Goal: Transaction & Acquisition: Purchase product/service

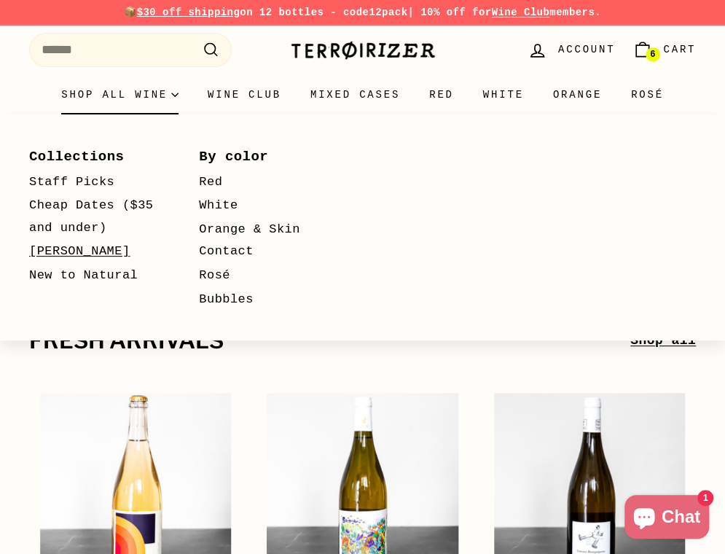
click at [70, 249] on link "[PERSON_NAME]" at bounding box center [93, 252] width 128 height 24
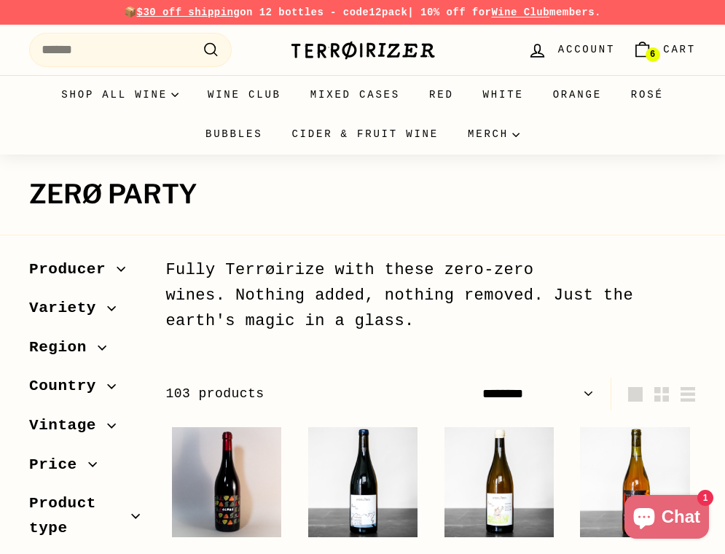
select select "******"
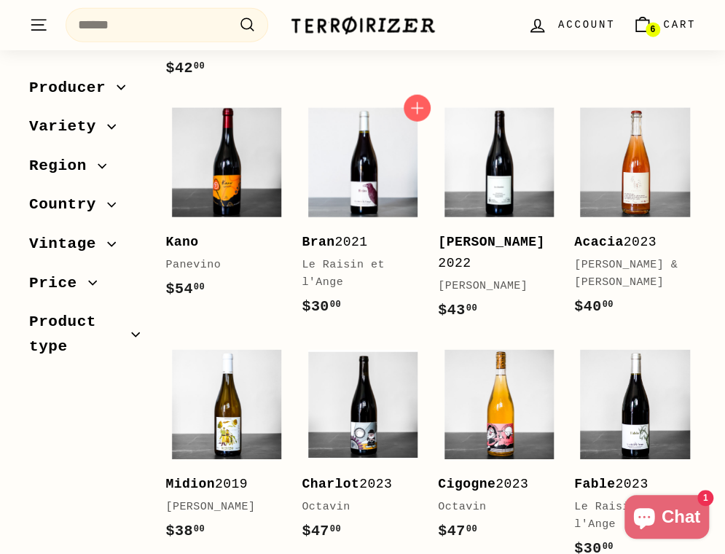
scroll to position [1458, 0]
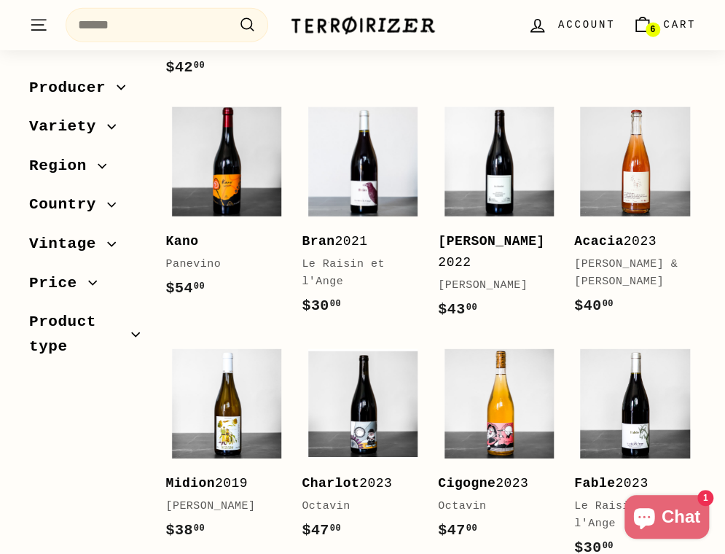
click at [72, 482] on div "Sort Featured Best selling Alphabetically, A-Z Alphabetically, Z-A Price, low t…" at bounding box center [354, 259] width 683 height 2927
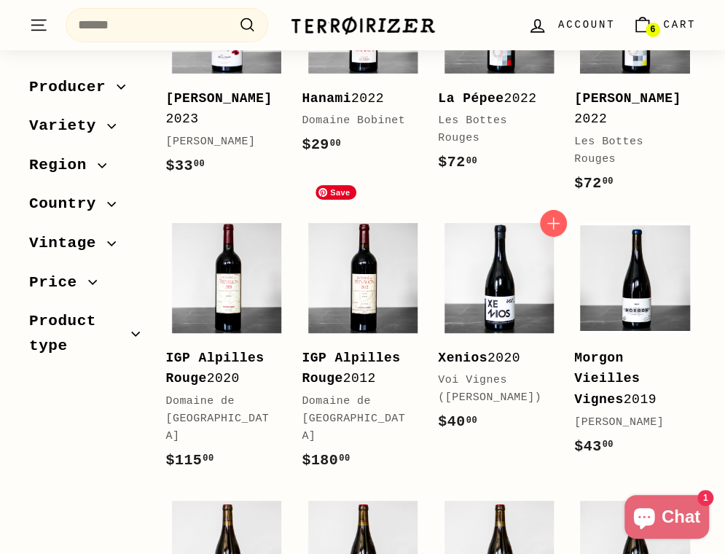
scroll to position [2105, 0]
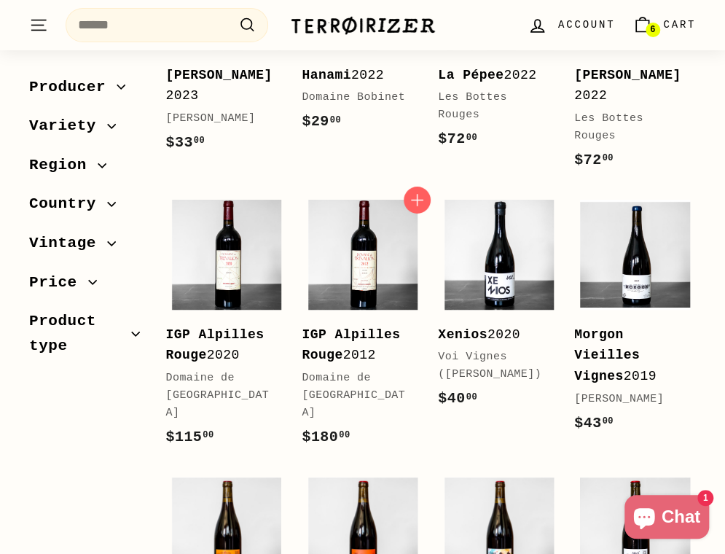
click at [426, 381] on div "Add to cart IGP Alpilles Rouge 2012 Domaine de Trévallon $180 00 $180.00" at bounding box center [362, 329] width 136 height 270
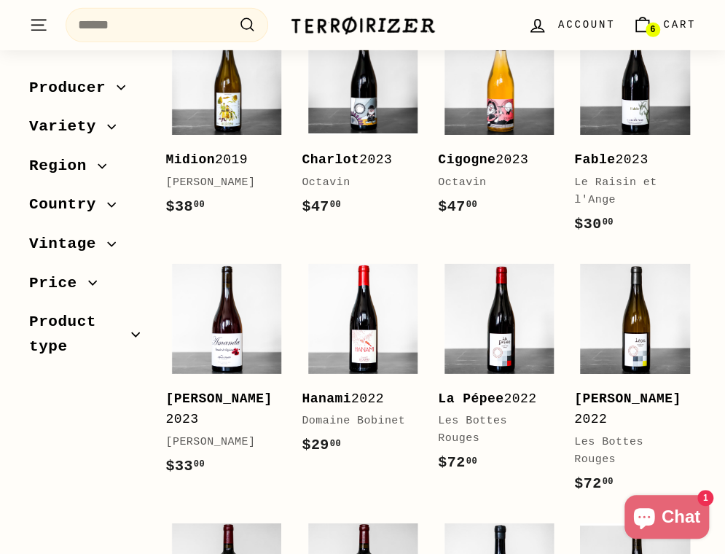
scroll to position [1539, 0]
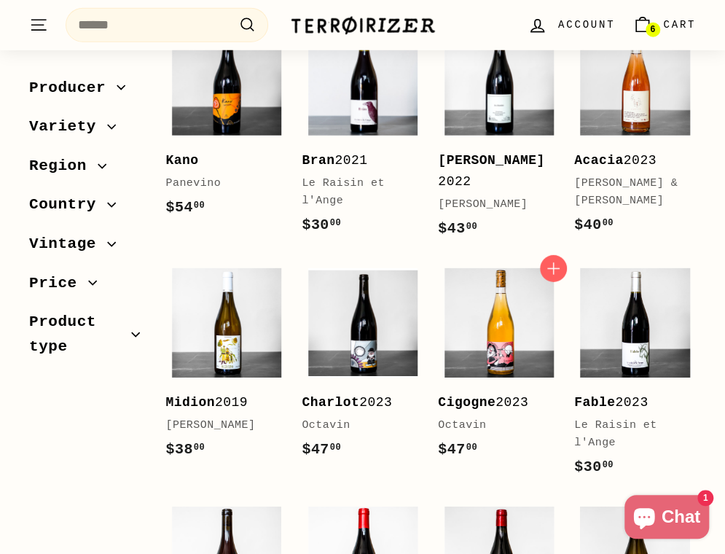
click at [470, 417] on div "Octavin" at bounding box center [491, 425] width 107 height 17
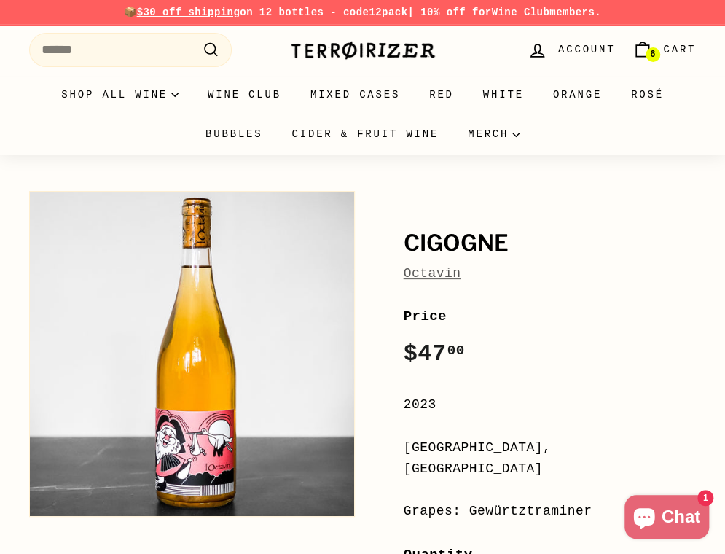
click at [420, 279] on link "Octavin" at bounding box center [433, 273] width 58 height 15
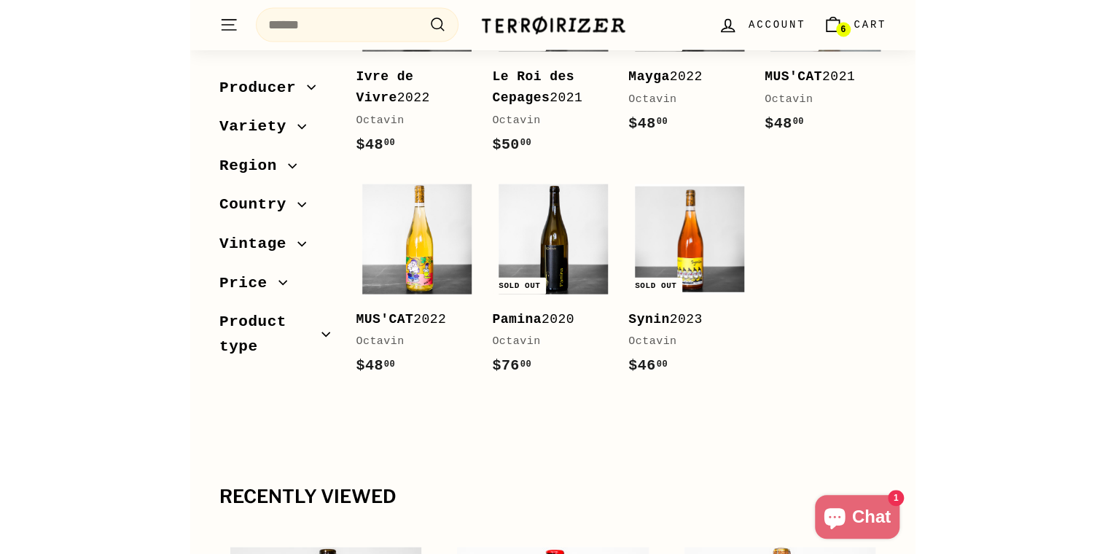
scroll to position [1259, 0]
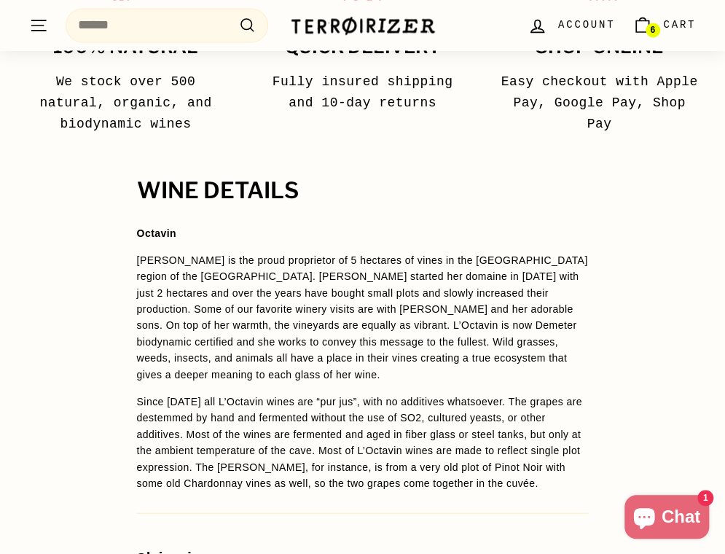
scroll to position [1053, 0]
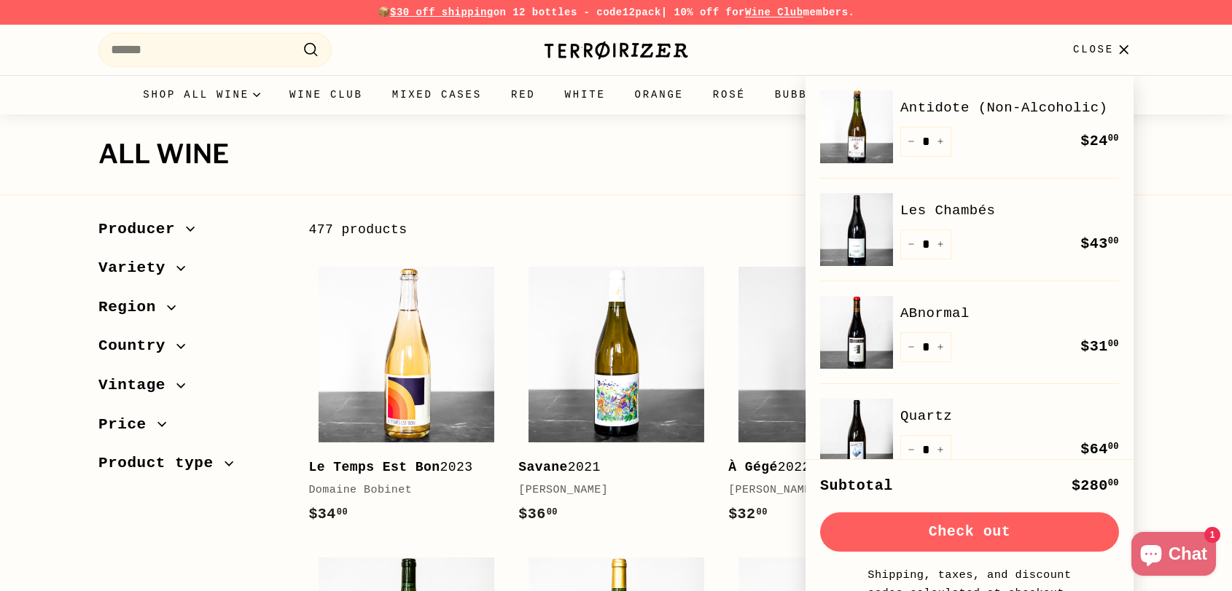
select select "**********"
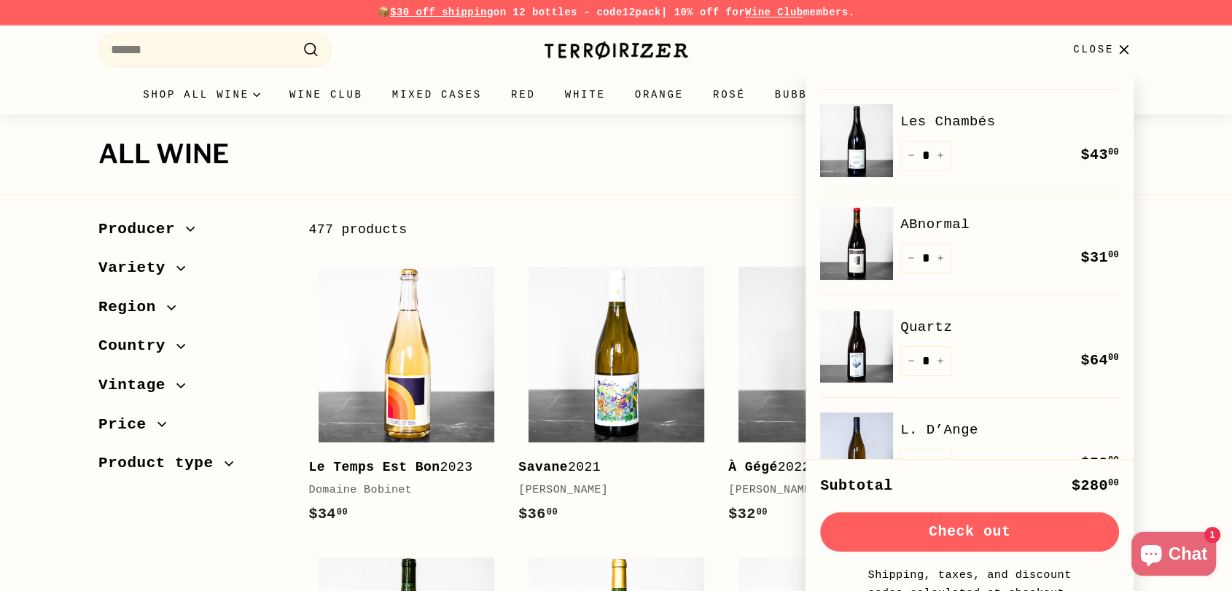
scroll to position [81, 0]
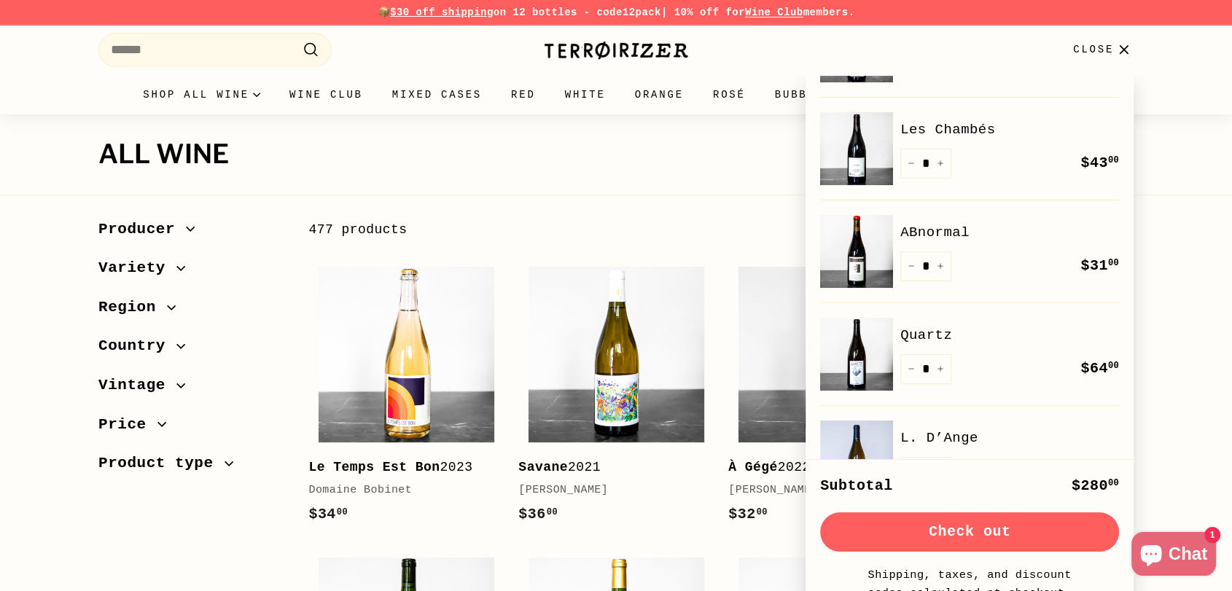
click at [933, 334] on link "Quartz" at bounding box center [1009, 335] width 219 height 22
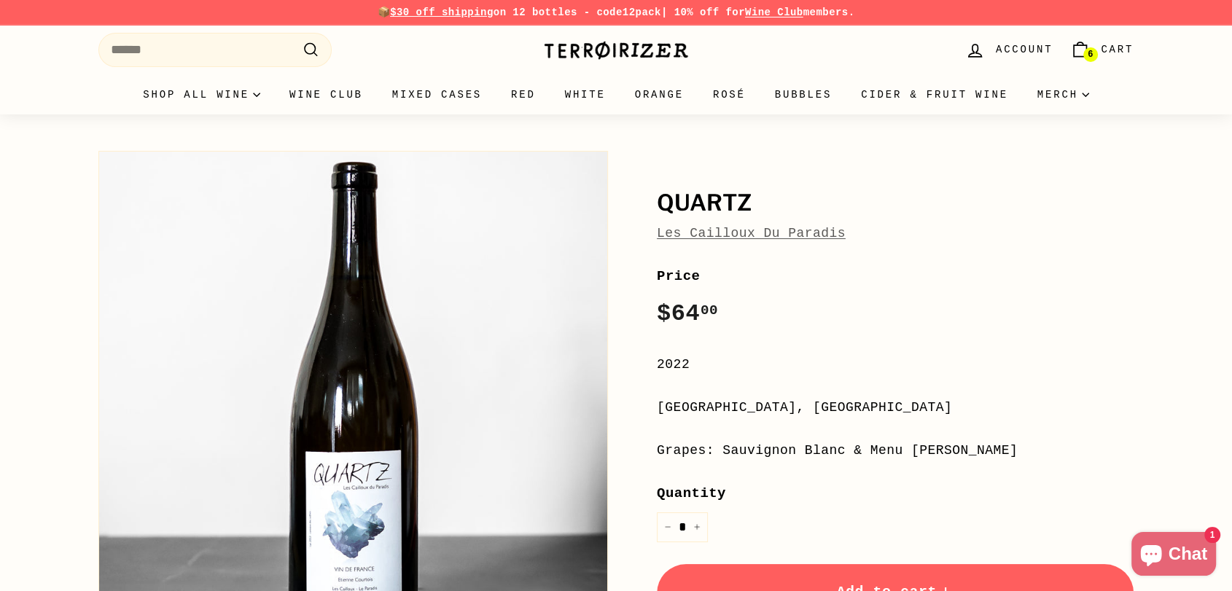
click at [1084, 49] on icon "Cart" at bounding box center [1080, 50] width 20 height 20
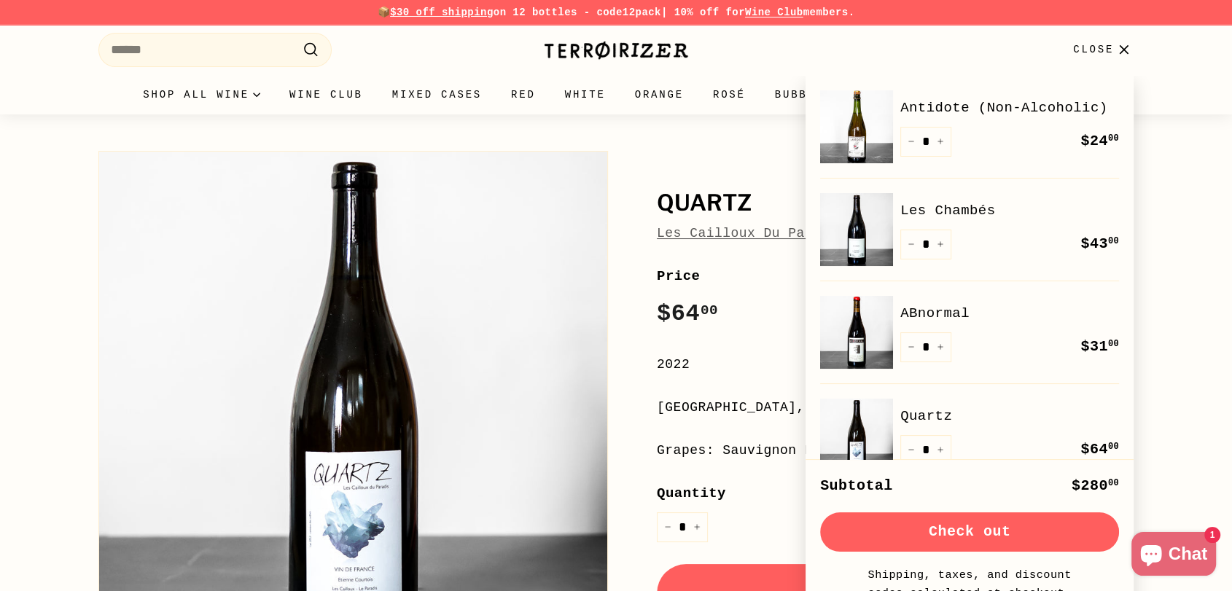
click at [967, 213] on link "Les Chambés" at bounding box center [1009, 211] width 219 height 22
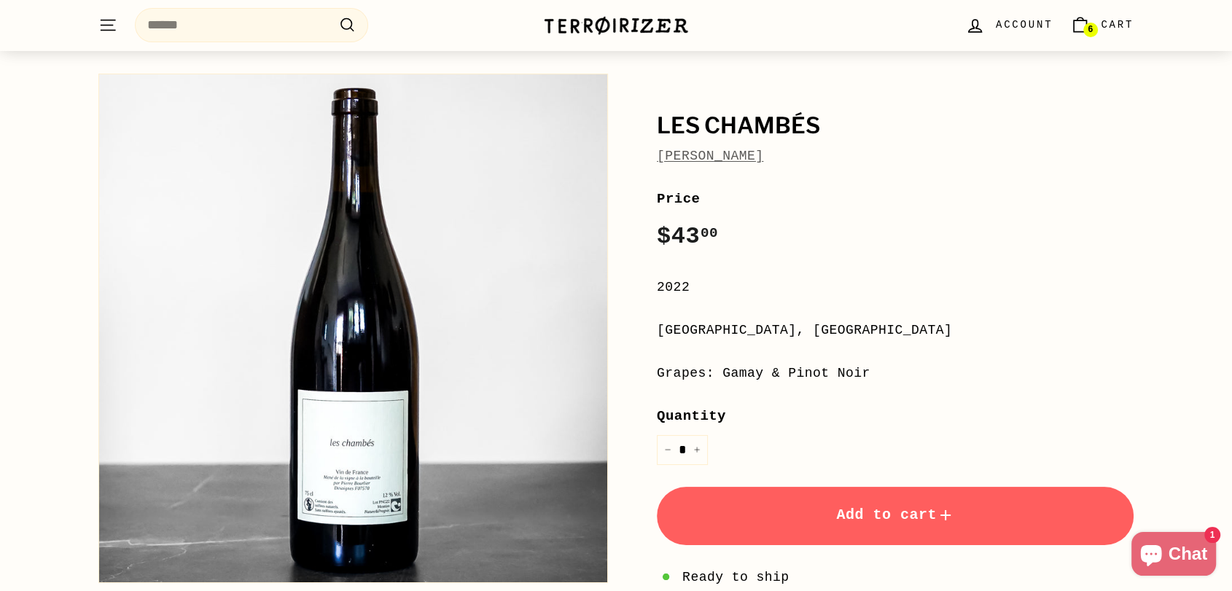
scroll to position [81, 0]
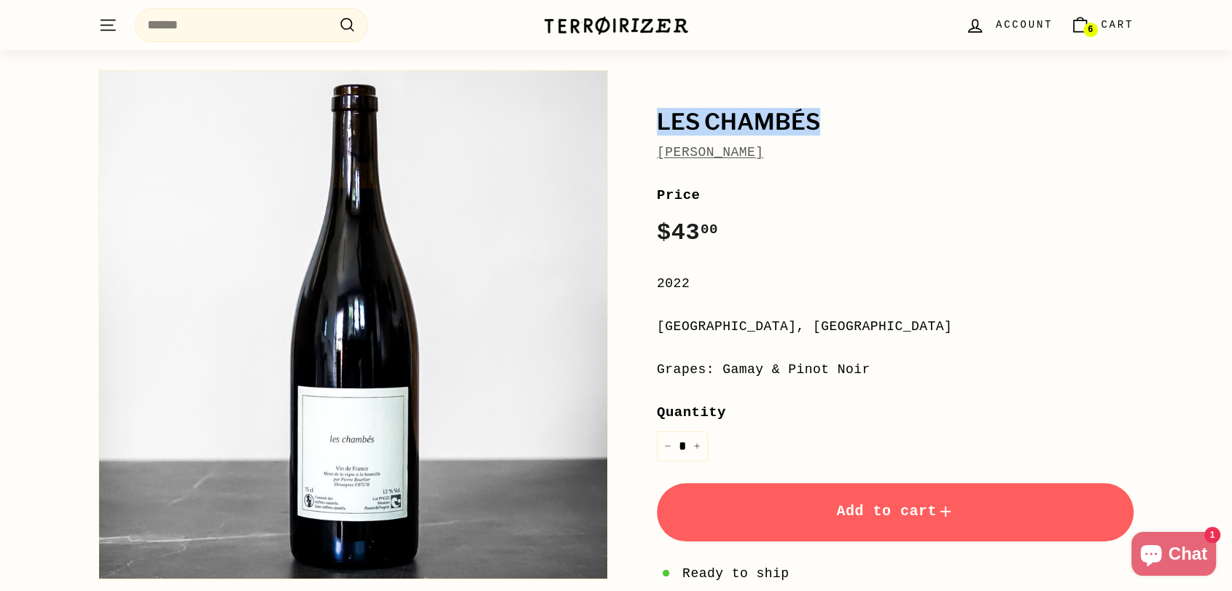
drag, startPoint x: 835, startPoint y: 124, endPoint x: 644, endPoint y: 124, distance: 191.0
click at [644, 124] on div "[PERSON_NAME] [PERSON_NAME] Price Regular price $43 00 $43.00 / 2022 [GEOGRAPHI…" at bounding box center [879, 391] width 510 height 657
drag, startPoint x: 878, startPoint y: 165, endPoint x: 650, endPoint y: 133, distance: 230.5
click at [650, 133] on div "[PERSON_NAME] [PERSON_NAME] Price Regular price $43 00 $43.00 / 2022 [GEOGRAPHI…" at bounding box center [879, 391] width 510 height 657
copy div "[PERSON_NAME] [PERSON_NAME] Price"
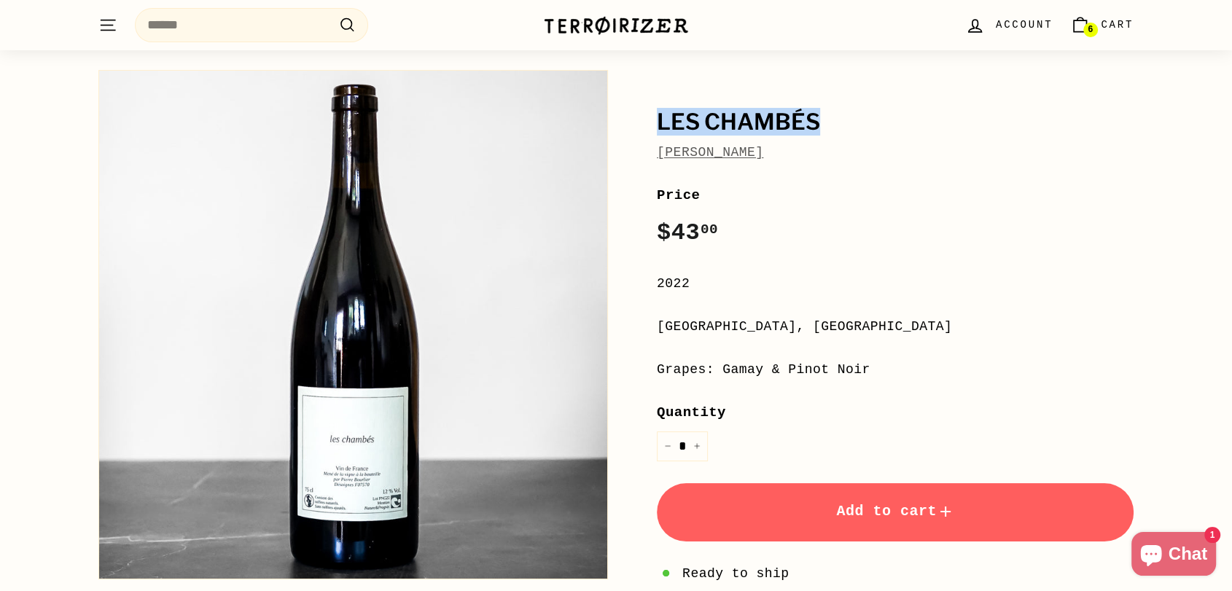
scroll to position [0, 0]
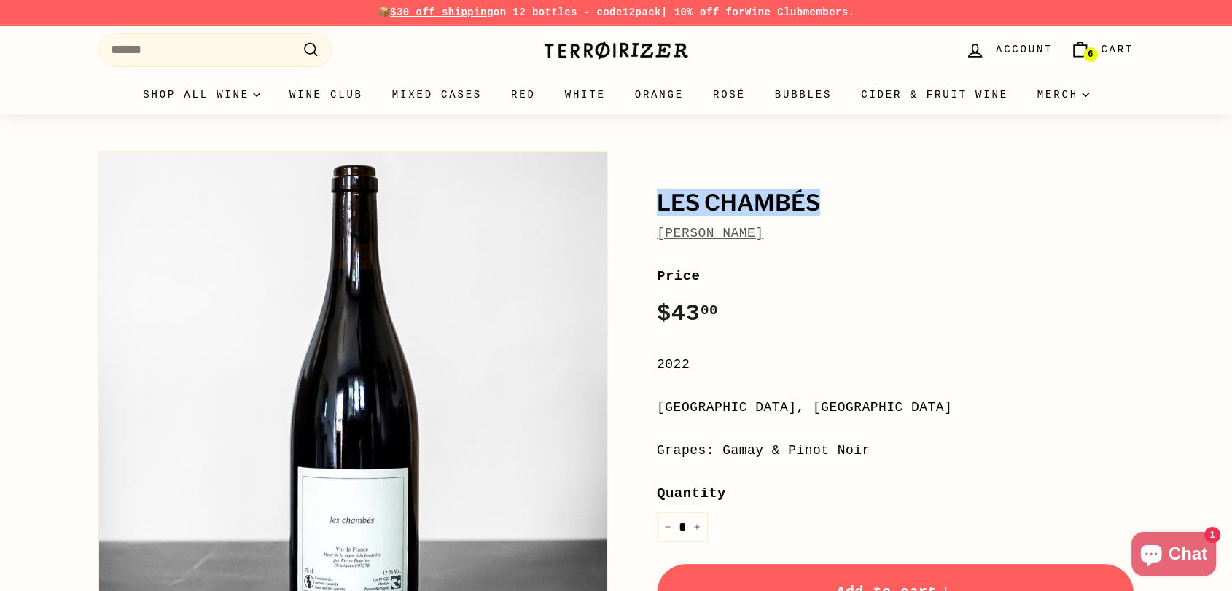
click at [1090, 44] on icon "Cart" at bounding box center [1080, 50] width 20 height 20
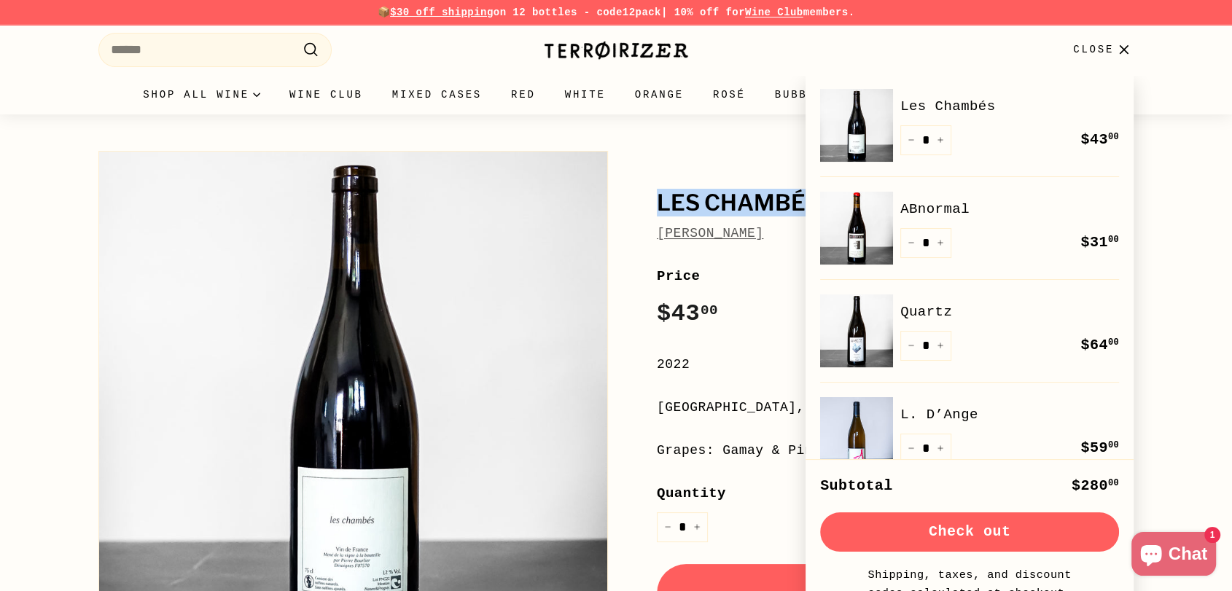
scroll to position [162, 0]
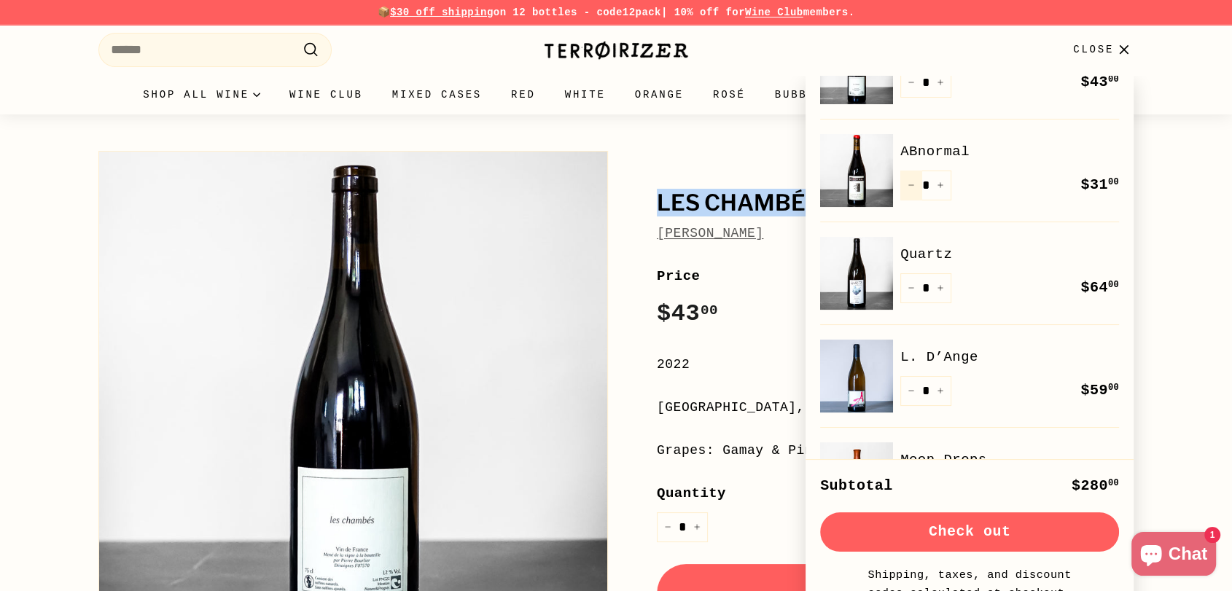
click at [911, 190] on button "−" at bounding box center [911, 186] width 22 height 30
type input "*"
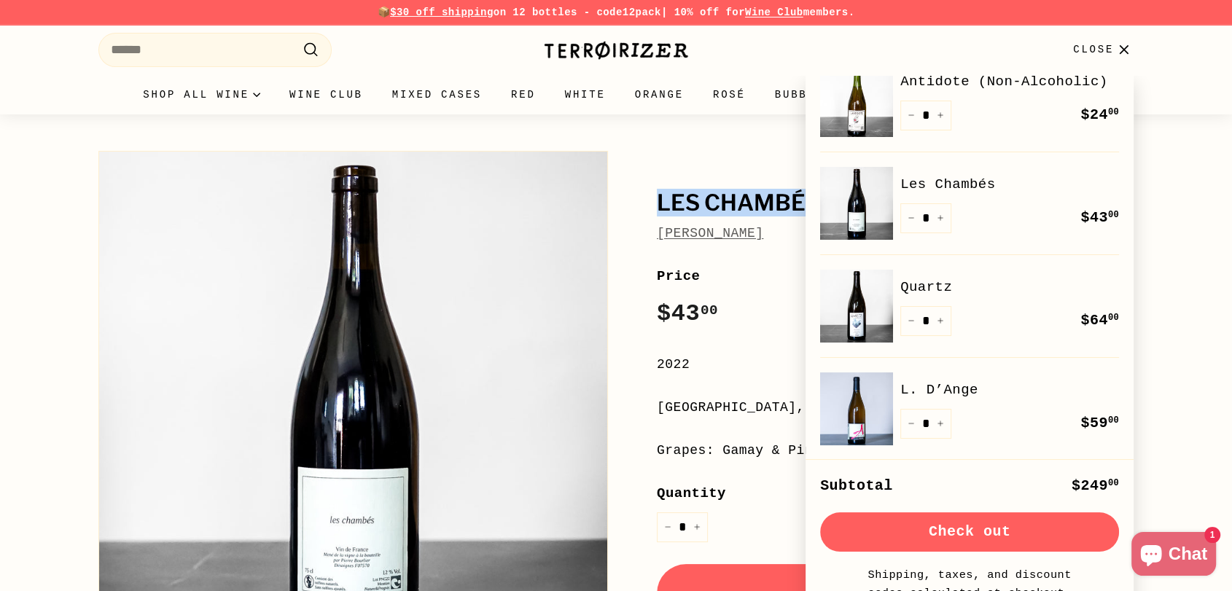
scroll to position [0, 0]
